Goal: Find specific page/section: Find specific page/section

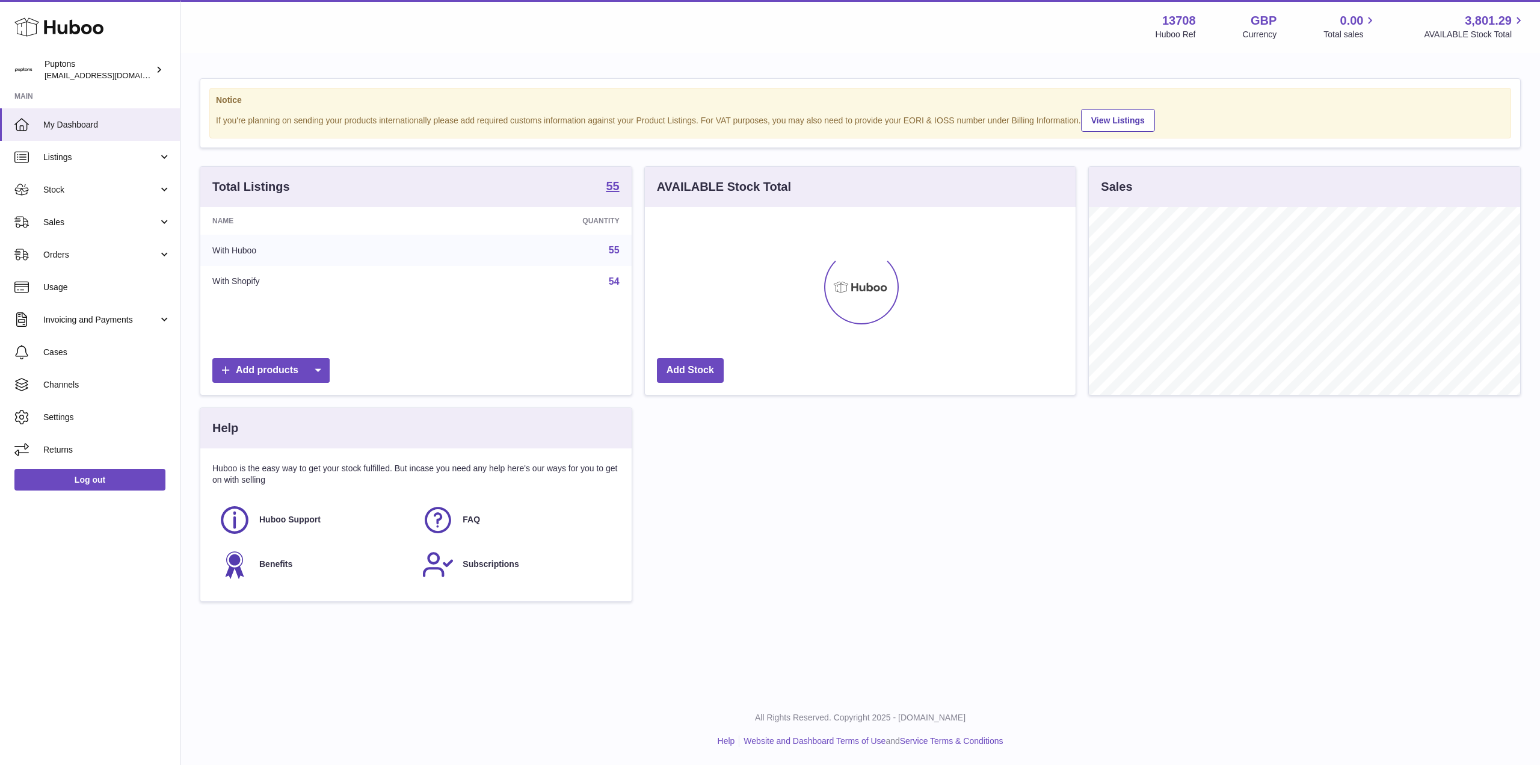
scroll to position [188, 431]
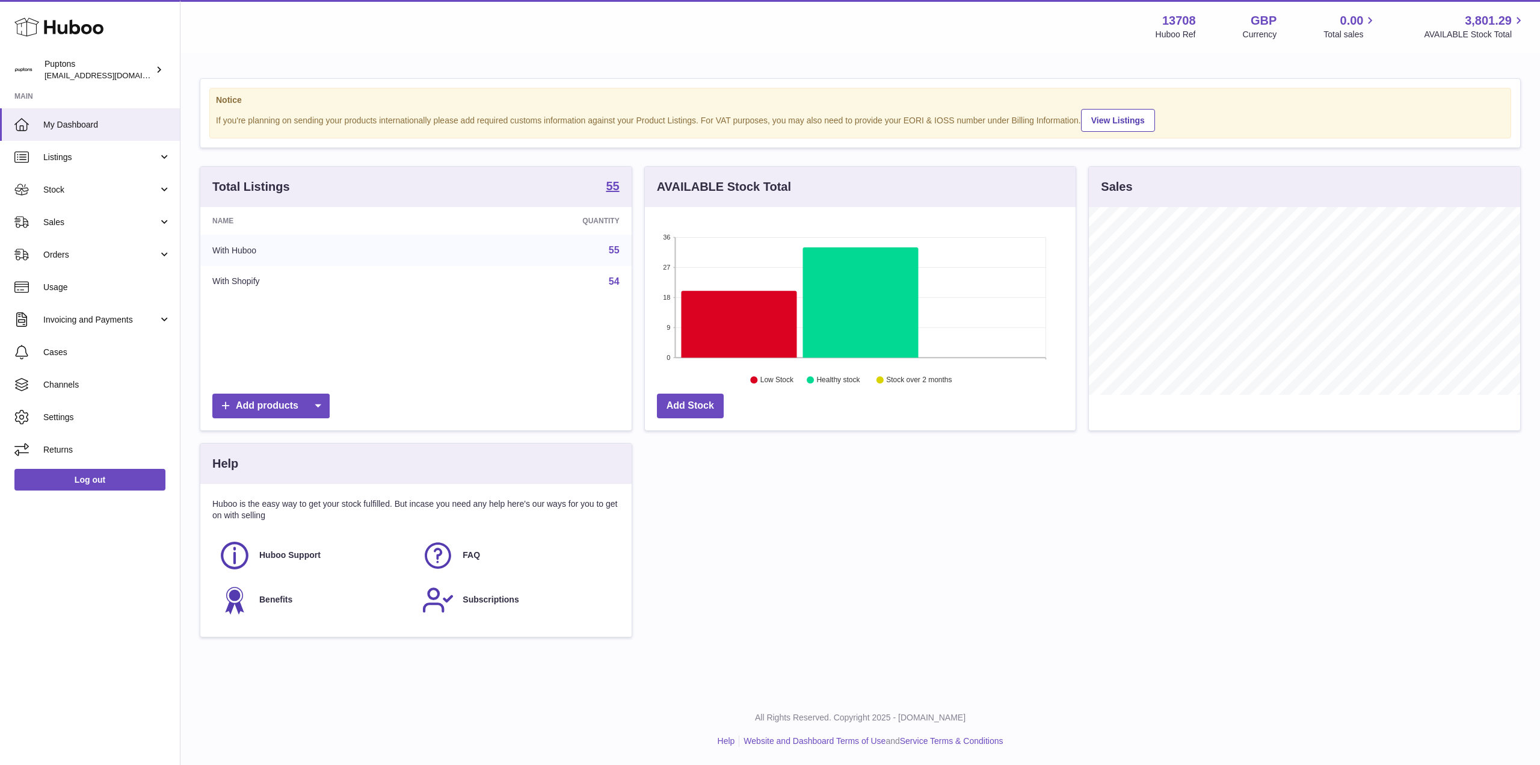
click at [67, 223] on span "Sales" at bounding box center [100, 222] width 115 height 11
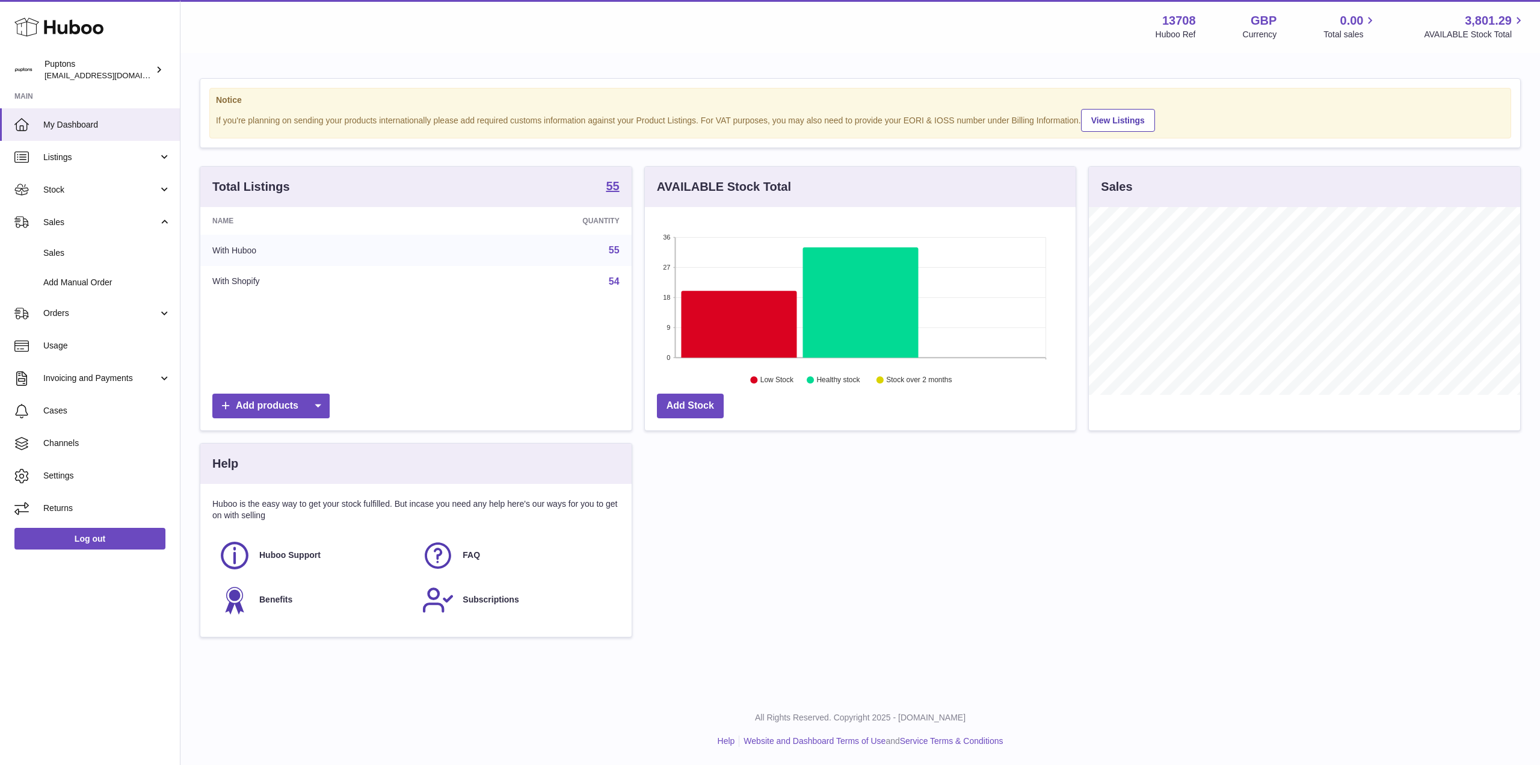
click at [75, 251] on span "Sales" at bounding box center [107, 252] width 128 height 11
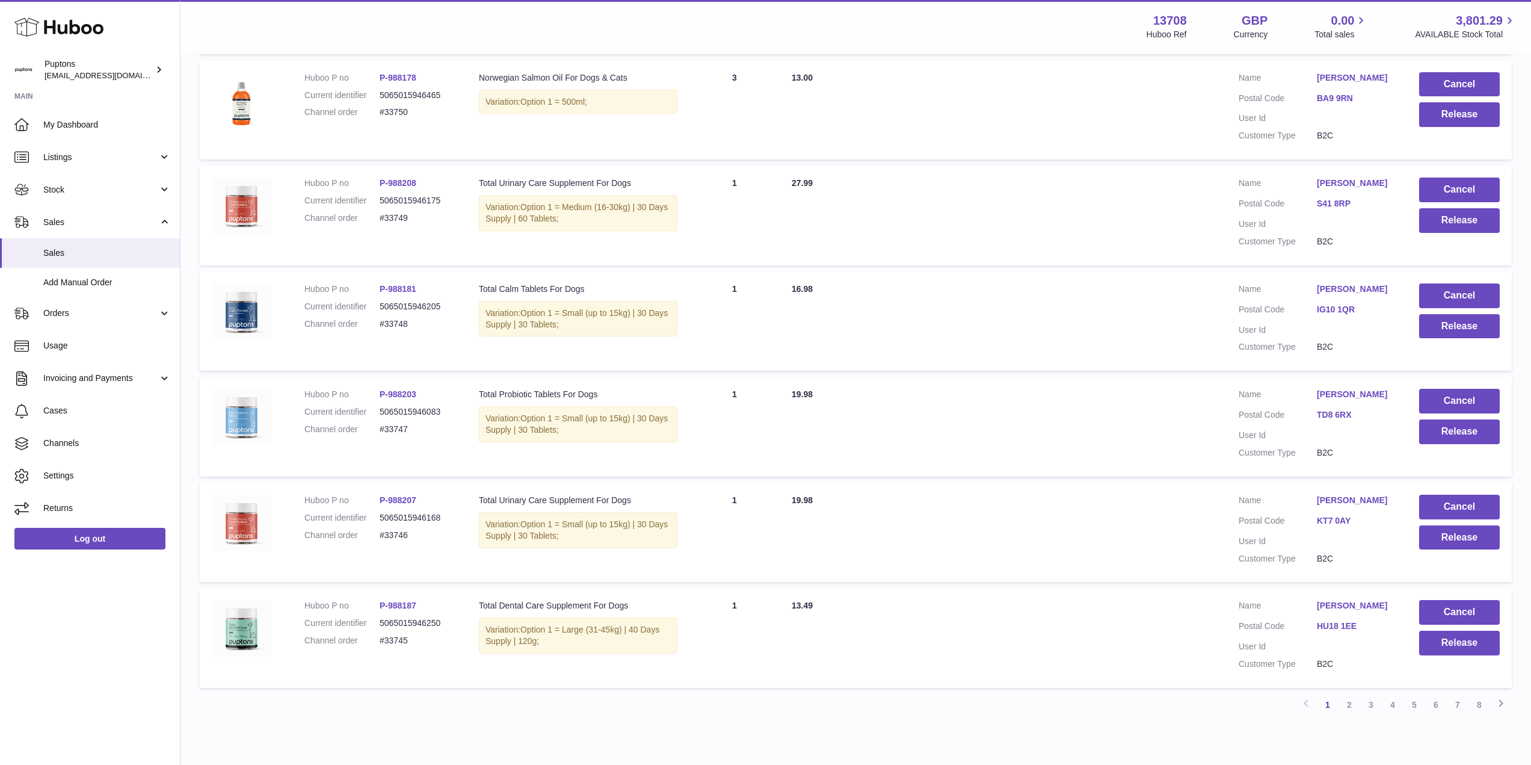
scroll to position [731, 0]
